Goal: Information Seeking & Learning: Find specific fact

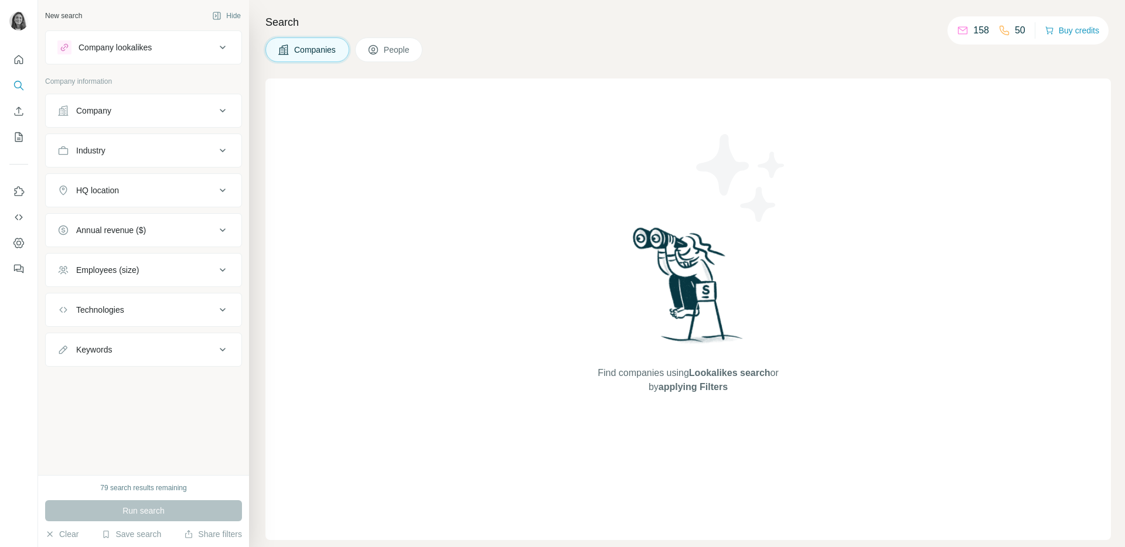
click at [152, 110] on div "Company" at bounding box center [136, 111] width 158 height 12
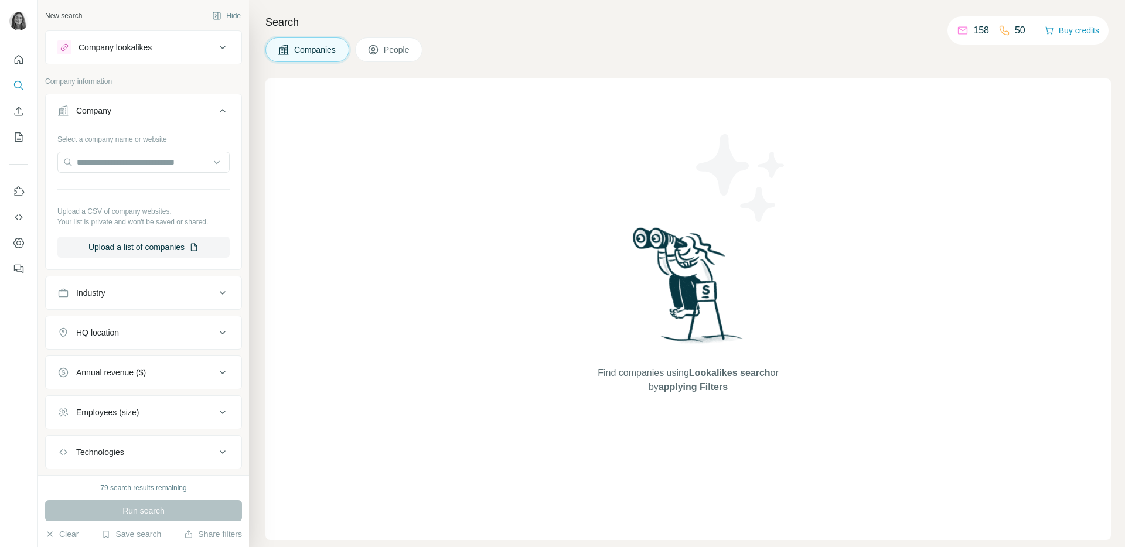
click at [151, 110] on div "Company" at bounding box center [136, 111] width 158 height 12
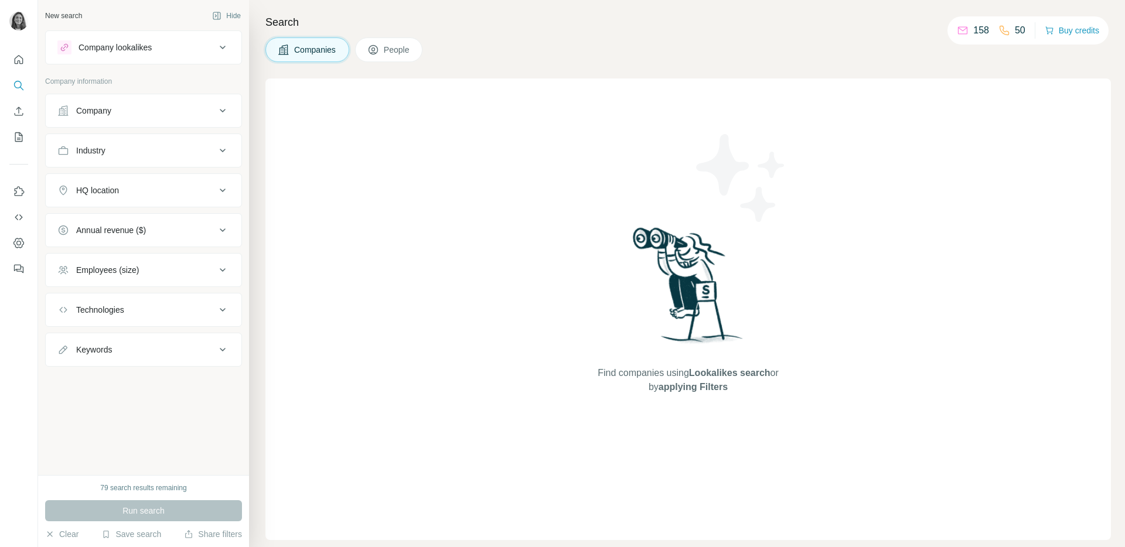
click at [131, 107] on div "Company" at bounding box center [136, 111] width 158 height 12
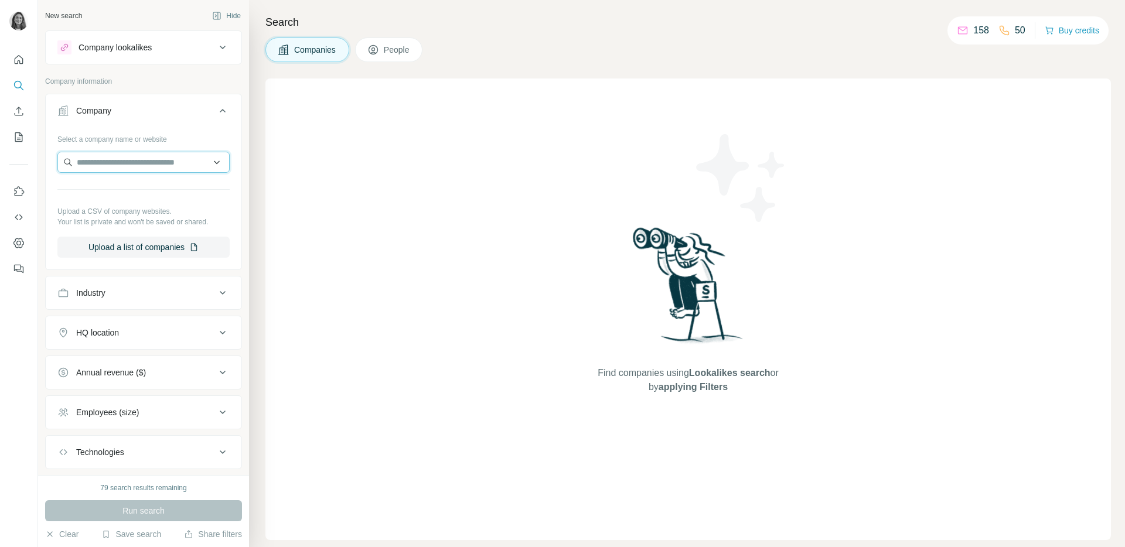
click at [124, 159] on input "text" at bounding box center [143, 162] width 172 height 21
drag, startPoint x: 357, startPoint y: 168, endPoint x: 300, endPoint y: 182, distance: 59.0
click at [355, 167] on div "Find companies using Lookalikes search or by applying Filters" at bounding box center [688, 310] width 846 height 462
click at [18, 84] on icon "Search" at bounding box center [19, 86] width 12 height 12
click at [134, 45] on div "Company lookalikes" at bounding box center [115, 48] width 73 height 12
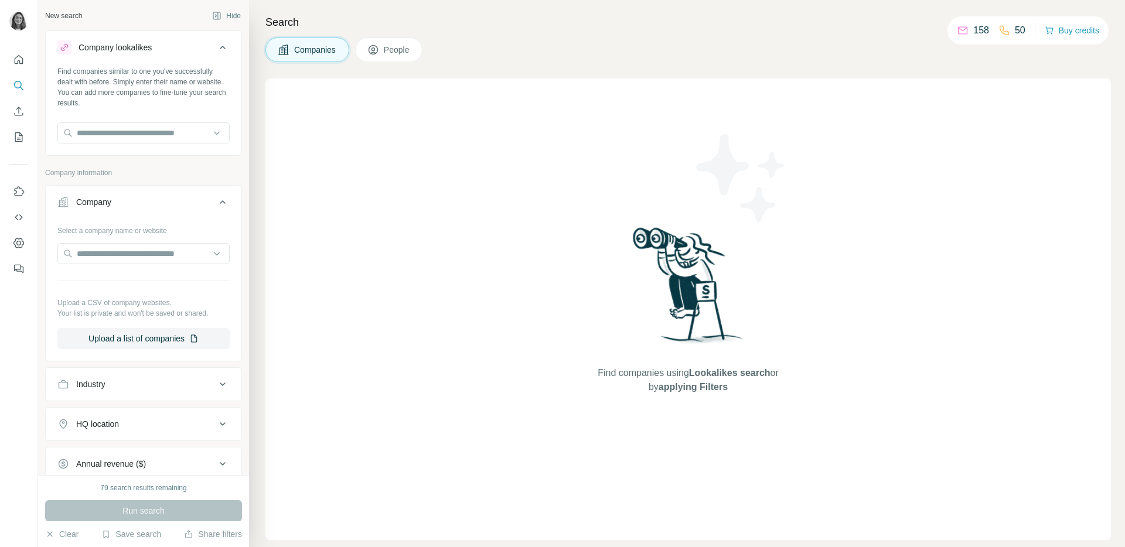
click at [134, 45] on div "Company lookalikes" at bounding box center [115, 48] width 73 height 12
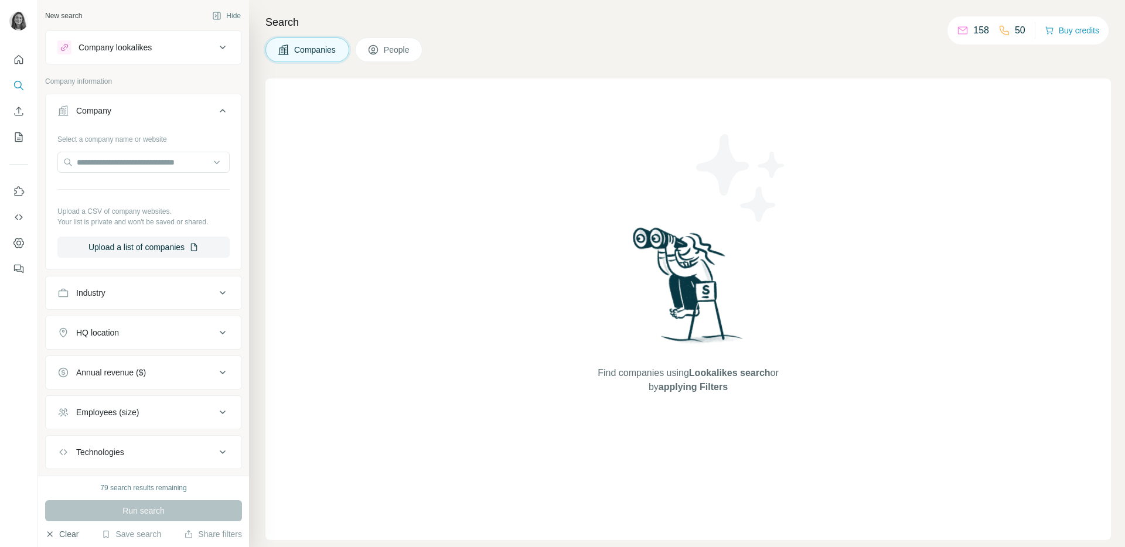
click at [61, 534] on button "Clear" at bounding box center [61, 535] width 33 height 12
drag, startPoint x: 20, startPoint y: 82, endPoint x: 27, endPoint y: 109, distance: 27.9
click at [20, 82] on icon "Search" at bounding box center [18, 85] width 8 height 8
click at [117, 111] on div "Company" at bounding box center [136, 111] width 158 height 12
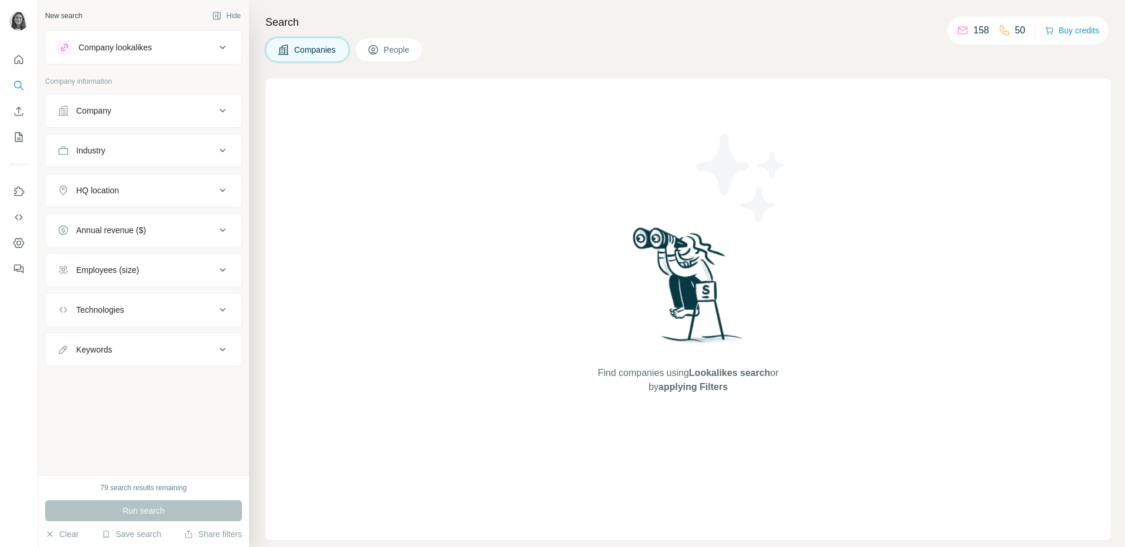
click at [379, 32] on div "Search Companies People Find companies using Lookalikes search or by applying F…" at bounding box center [687, 273] width 876 height 547
click at [389, 50] on span "People" at bounding box center [397, 50] width 27 height 12
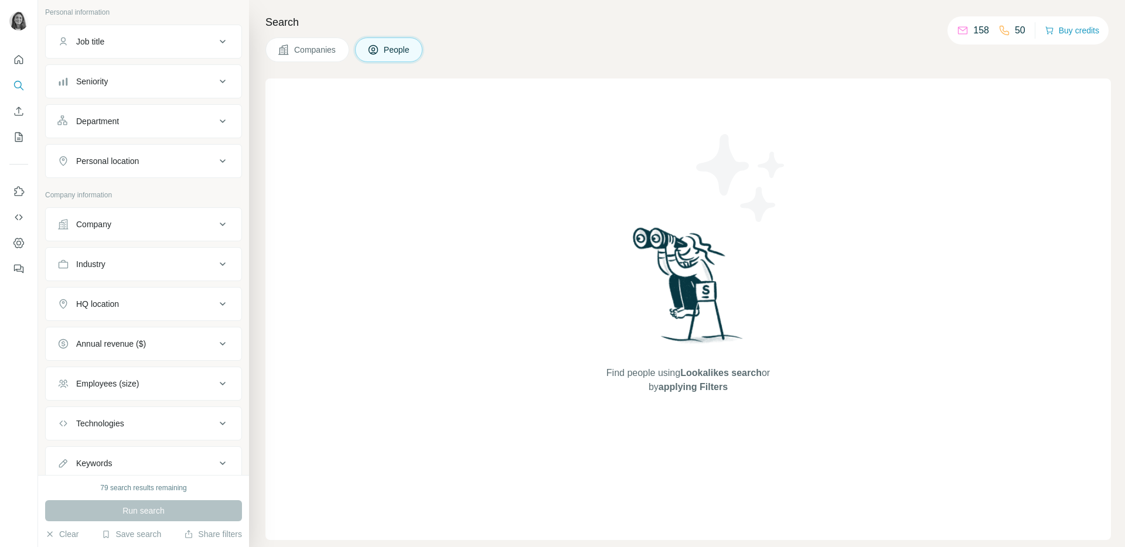
scroll to position [192, 0]
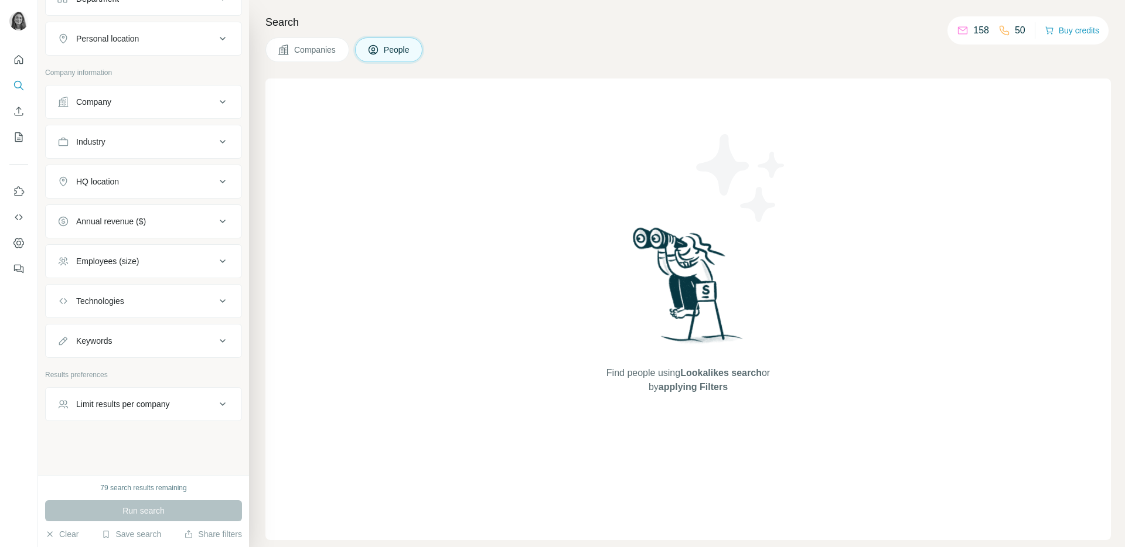
click at [188, 413] on button "Limit results per company" at bounding box center [144, 404] width 196 height 28
click at [188, 405] on div "Limit results per company" at bounding box center [136, 404] width 158 height 12
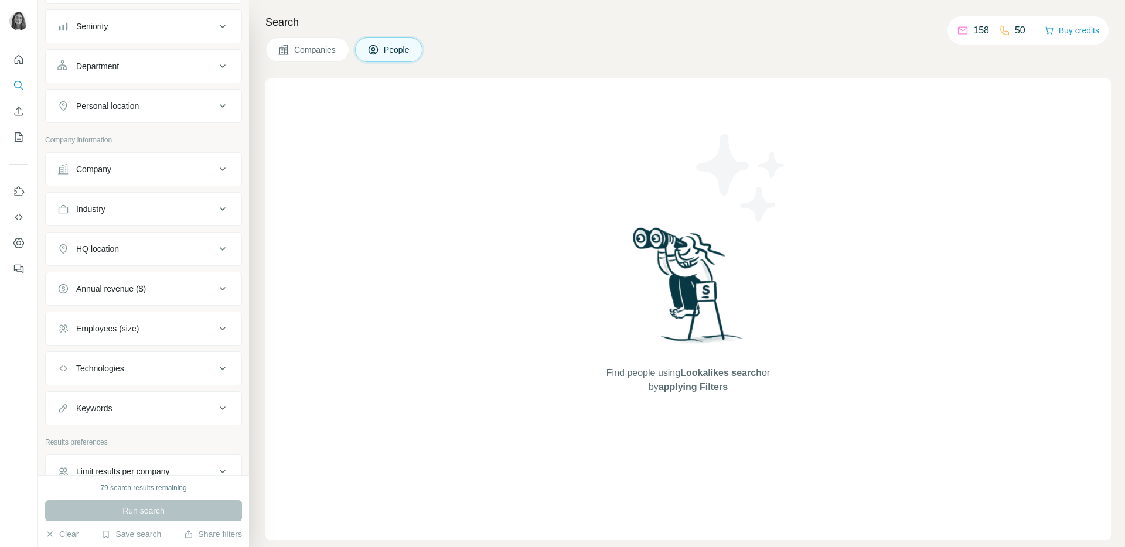
scroll to position [0, 0]
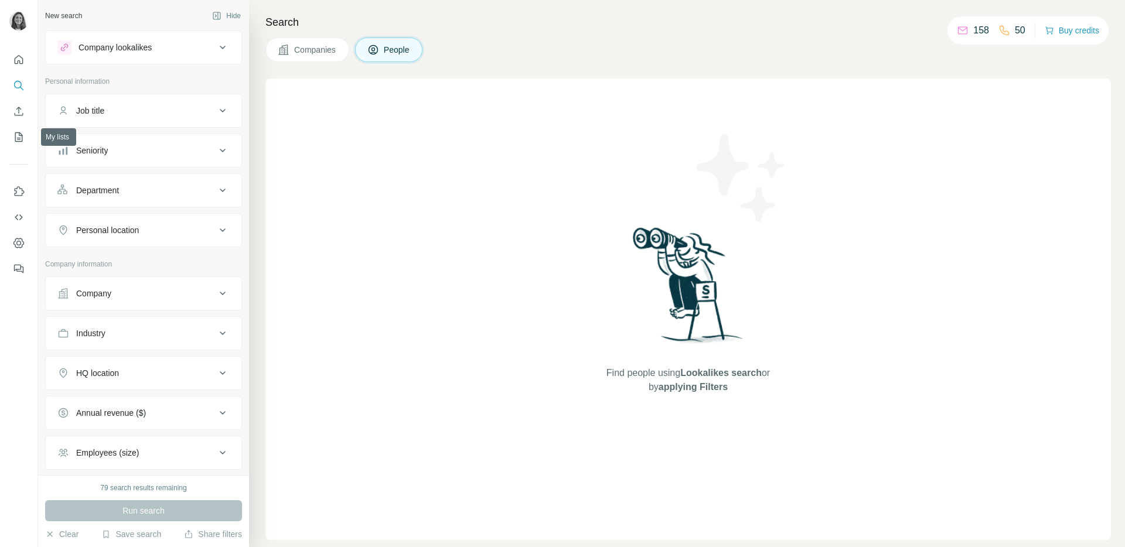
click at [101, 109] on div "Job title" at bounding box center [90, 111] width 28 height 12
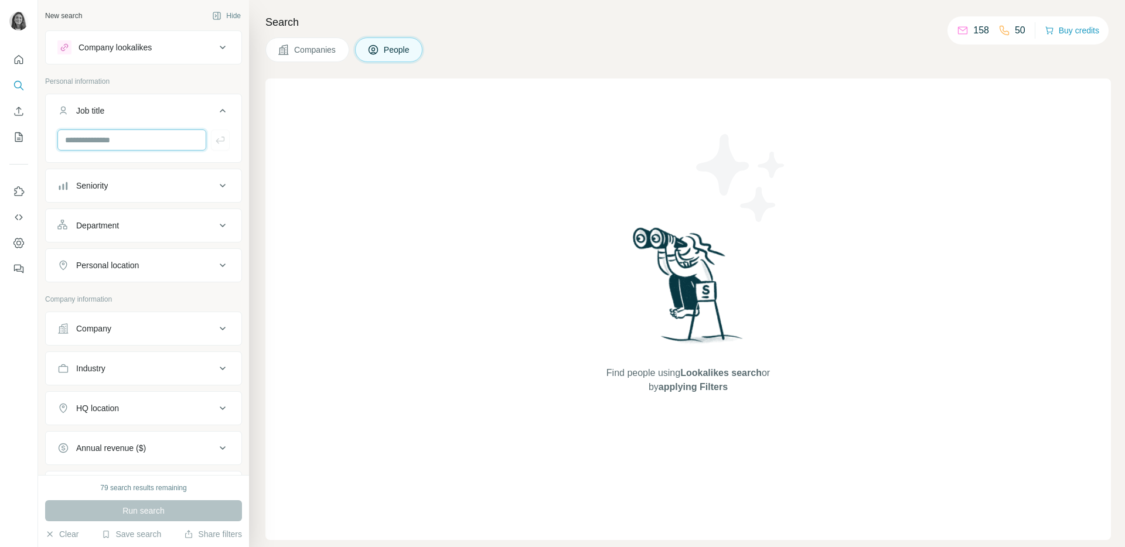
click at [108, 143] on input "text" at bounding box center [131, 140] width 149 height 21
type input "**********"
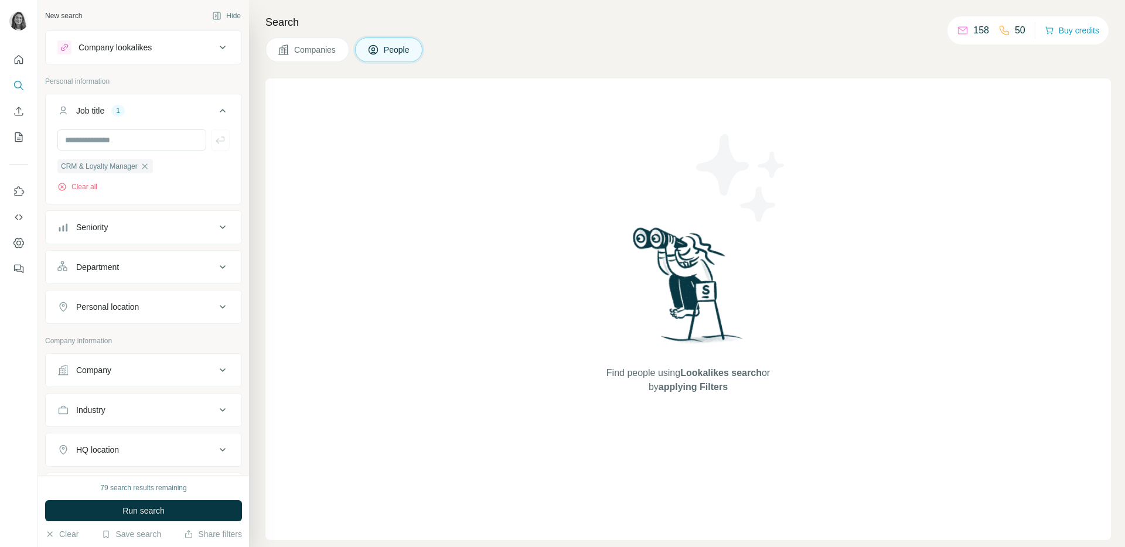
click at [156, 364] on button "Company" at bounding box center [144, 370] width 196 height 28
click at [152, 426] on input "text" at bounding box center [143, 421] width 172 height 21
click at [148, 425] on input "text" at bounding box center [143, 421] width 172 height 21
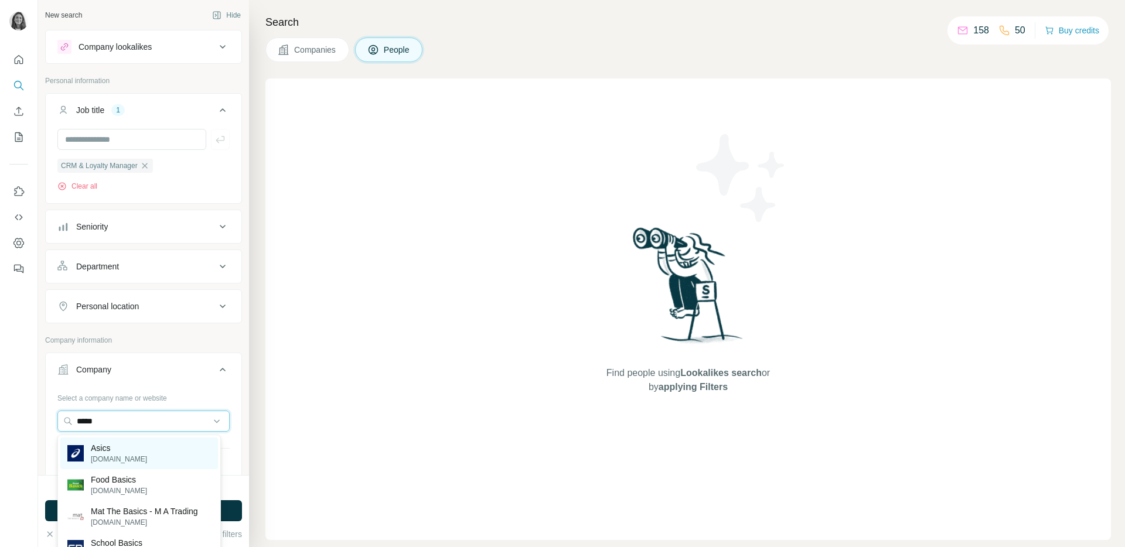
type input "*****"
click at [145, 453] on div "Asics [DOMAIN_NAME]" at bounding box center [139, 454] width 158 height 32
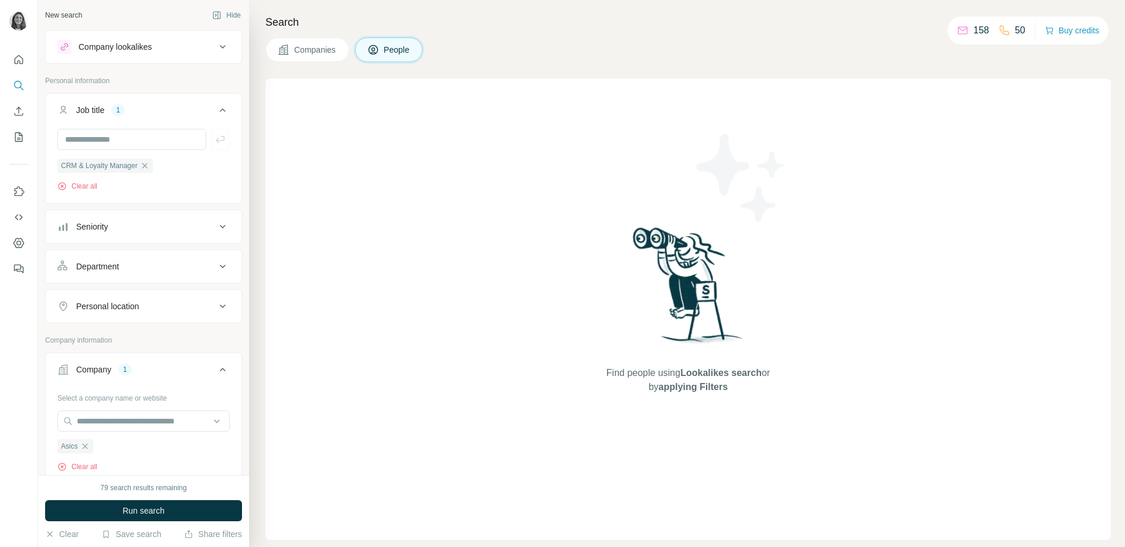
click at [184, 513] on button "Run search" at bounding box center [143, 510] width 197 height 21
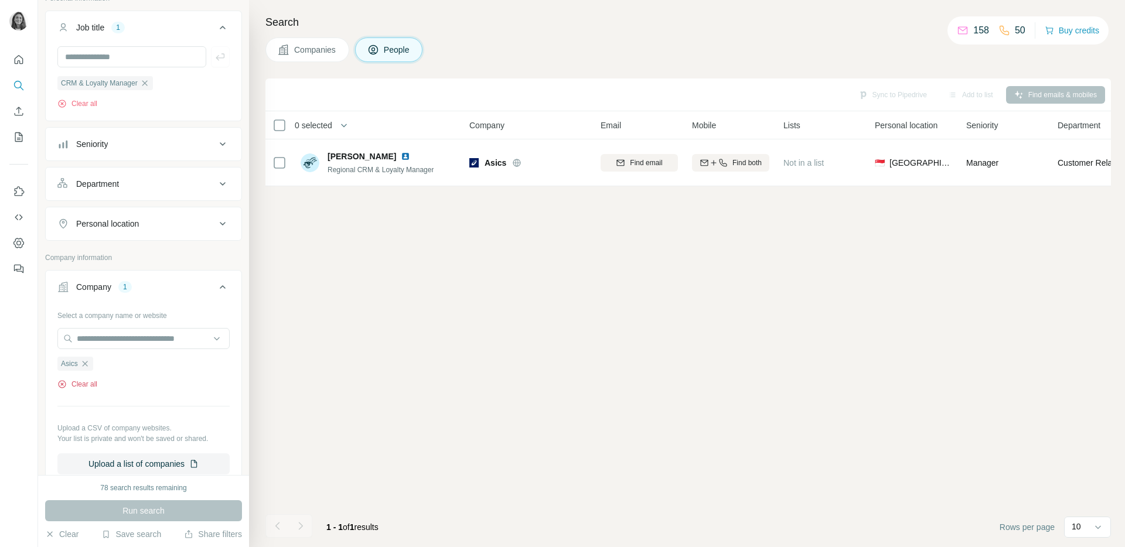
scroll to position [85, 0]
click at [88, 383] on button "Clear all" at bounding box center [77, 382] width 40 height 11
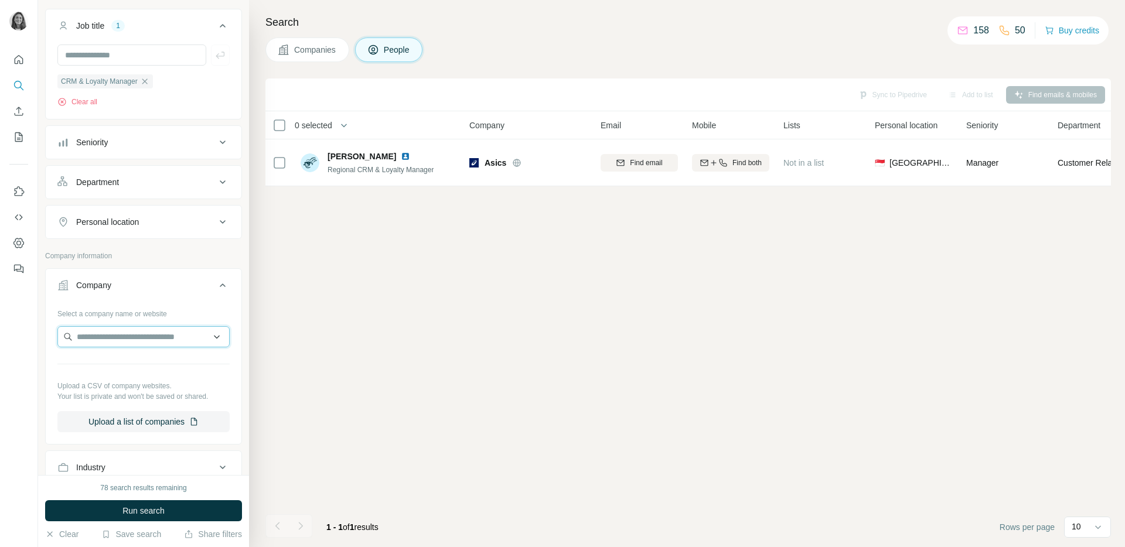
click at [120, 340] on input "text" at bounding box center [143, 336] width 172 height 21
drag, startPoint x: 91, startPoint y: 339, endPoint x: 105, endPoint y: 342, distance: 15.1
click at [91, 339] on input "**********" at bounding box center [143, 336] width 172 height 21
click at [149, 342] on input "**********" at bounding box center [143, 336] width 172 height 21
drag, startPoint x: 148, startPoint y: 342, endPoint x: 33, endPoint y: 331, distance: 115.4
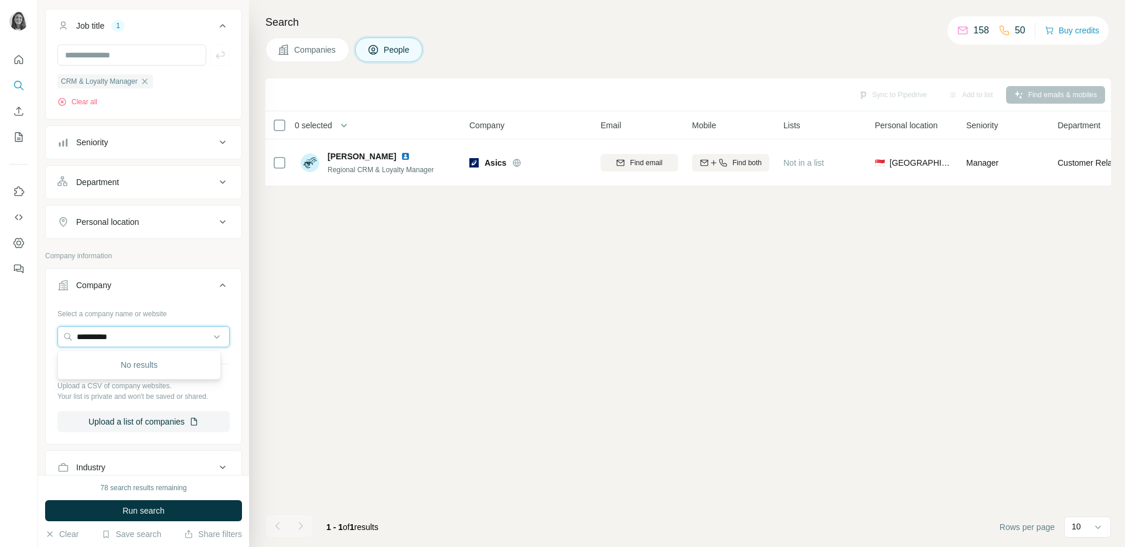
click at [34, 333] on div "**********" at bounding box center [562, 273] width 1125 height 547
type input "**********"
